Goal: Book appointment/travel/reservation

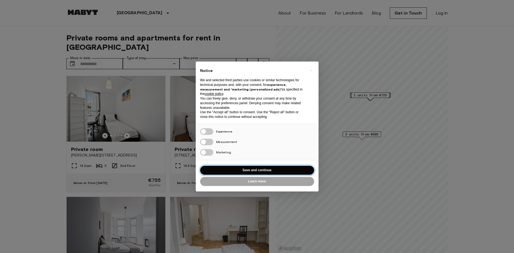
click at [237, 170] on button "Save and continue" at bounding box center [257, 170] width 114 height 9
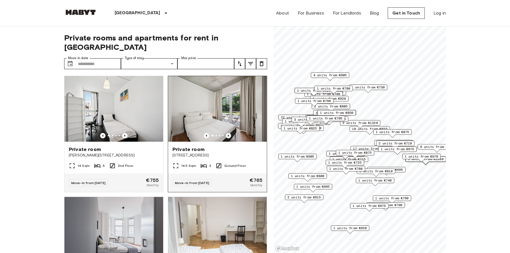
click at [225, 133] on icon "Previous image" at bounding box center [227, 135] width 5 height 5
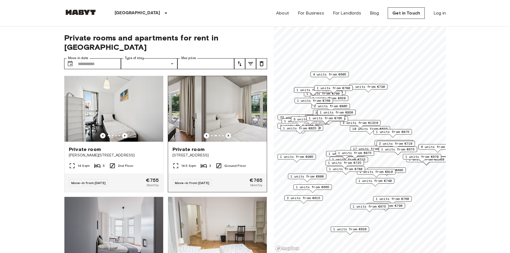
click at [225, 133] on icon "Previous image" at bounding box center [227, 135] width 5 height 5
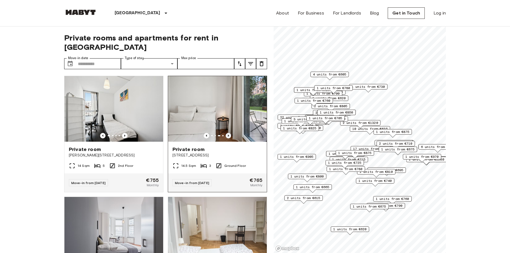
click at [226, 133] on icon "Previous image" at bounding box center [227, 135] width 5 height 5
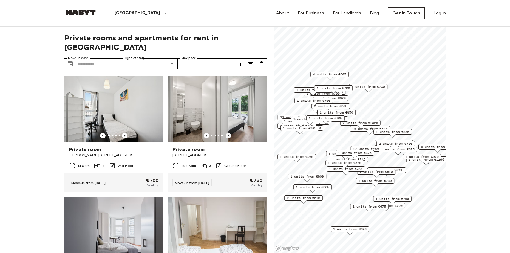
click at [226, 133] on icon "Previous image" at bounding box center [227, 135] width 5 height 5
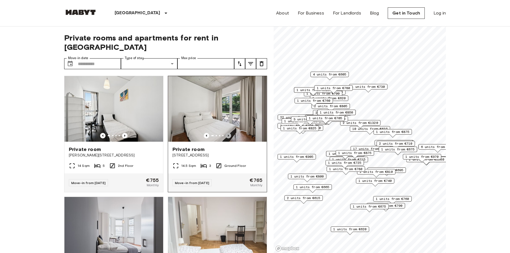
click at [226, 133] on icon "Previous image" at bounding box center [227, 135] width 5 height 5
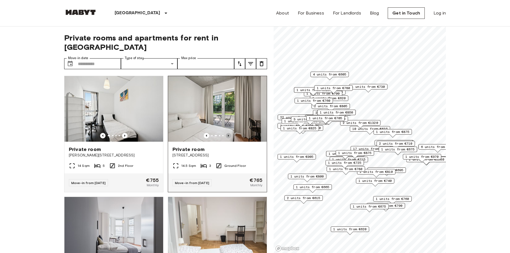
click at [226, 133] on icon "Previous image" at bounding box center [227, 135] width 5 height 5
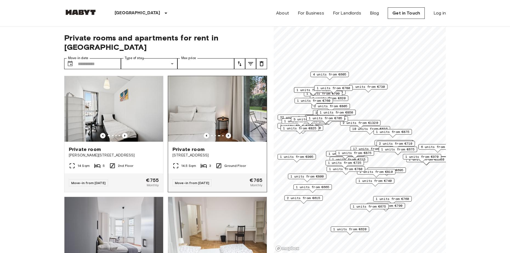
click at [226, 133] on icon "Previous image" at bounding box center [227, 135] width 5 height 5
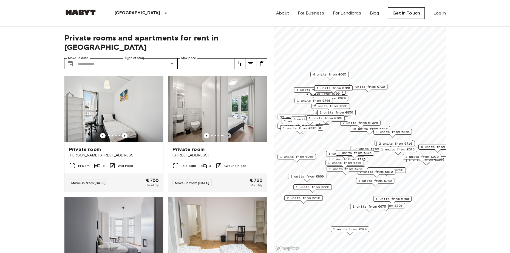
click at [227, 133] on icon "Previous image" at bounding box center [227, 135] width 5 height 5
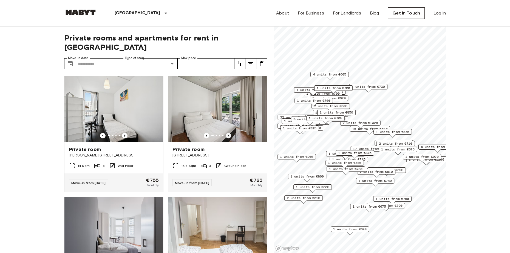
click at [227, 133] on icon "Previous image" at bounding box center [227, 135] width 5 height 5
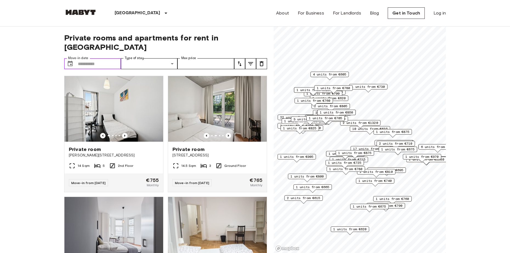
click at [94, 58] on input "Move-in date" at bounding box center [99, 63] width 43 height 11
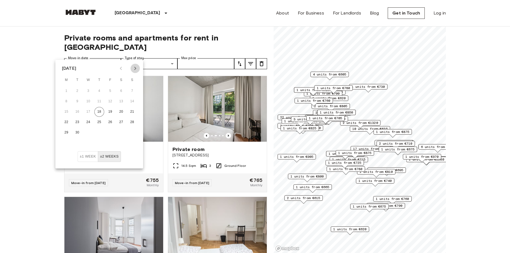
click at [132, 69] on icon "Next month" at bounding box center [135, 68] width 7 height 7
click at [132, 68] on icon "Next month" at bounding box center [135, 68] width 7 height 7
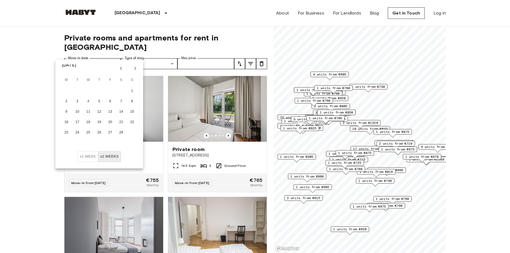
click at [132, 68] on icon "Next month" at bounding box center [135, 68] width 7 height 7
click at [133, 68] on icon "Next month" at bounding box center [135, 68] width 7 height 7
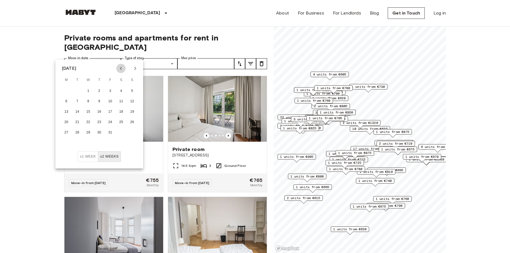
click at [119, 66] on icon "Previous month" at bounding box center [121, 68] width 7 height 7
click at [62, 91] on div "1 2 3 4 5 6 7" at bounding box center [99, 91] width 88 height 10
click at [67, 90] on button "1" at bounding box center [66, 91] width 10 height 10
type input "**********"
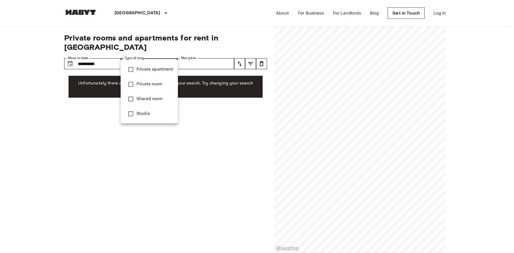
type input "**********"
click at [199, 54] on div at bounding box center [257, 126] width 514 height 253
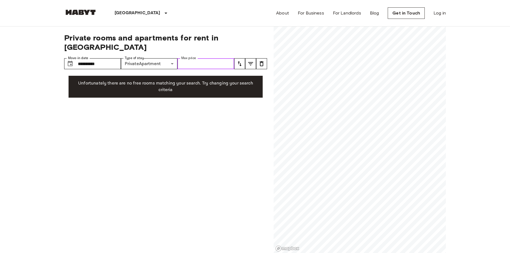
click at [213, 58] on input "Max price" at bounding box center [205, 63] width 57 height 11
